Goal: Find specific page/section: Find specific page/section

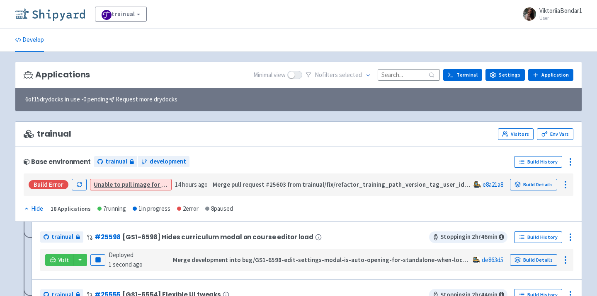
click at [26, 20] on link at bounding box center [51, 14] width 73 height 14
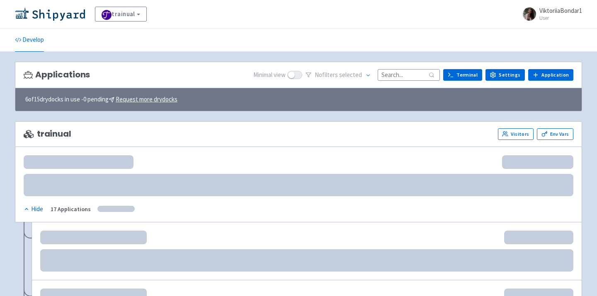
click at [407, 75] on input at bounding box center [408, 74] width 62 height 11
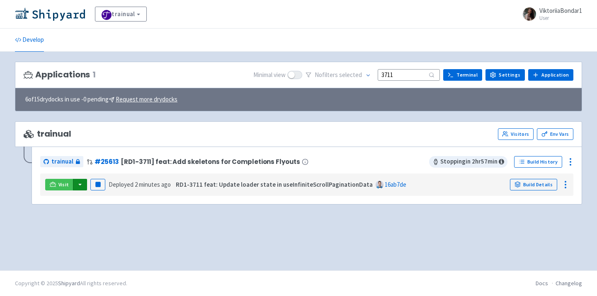
type input "3711"
click at [84, 181] on button "button" at bounding box center [80, 185] width 14 height 12
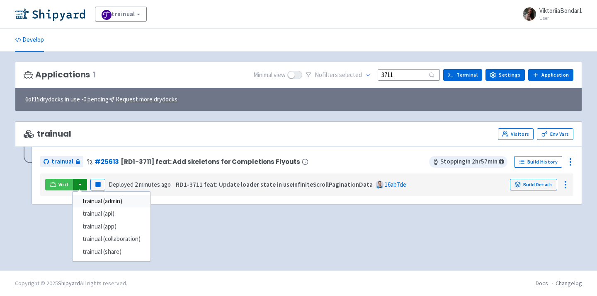
click at [116, 201] on link "trainual (admin)" at bounding box center [112, 201] width 78 height 13
